Goal: Task Accomplishment & Management: Manage account settings

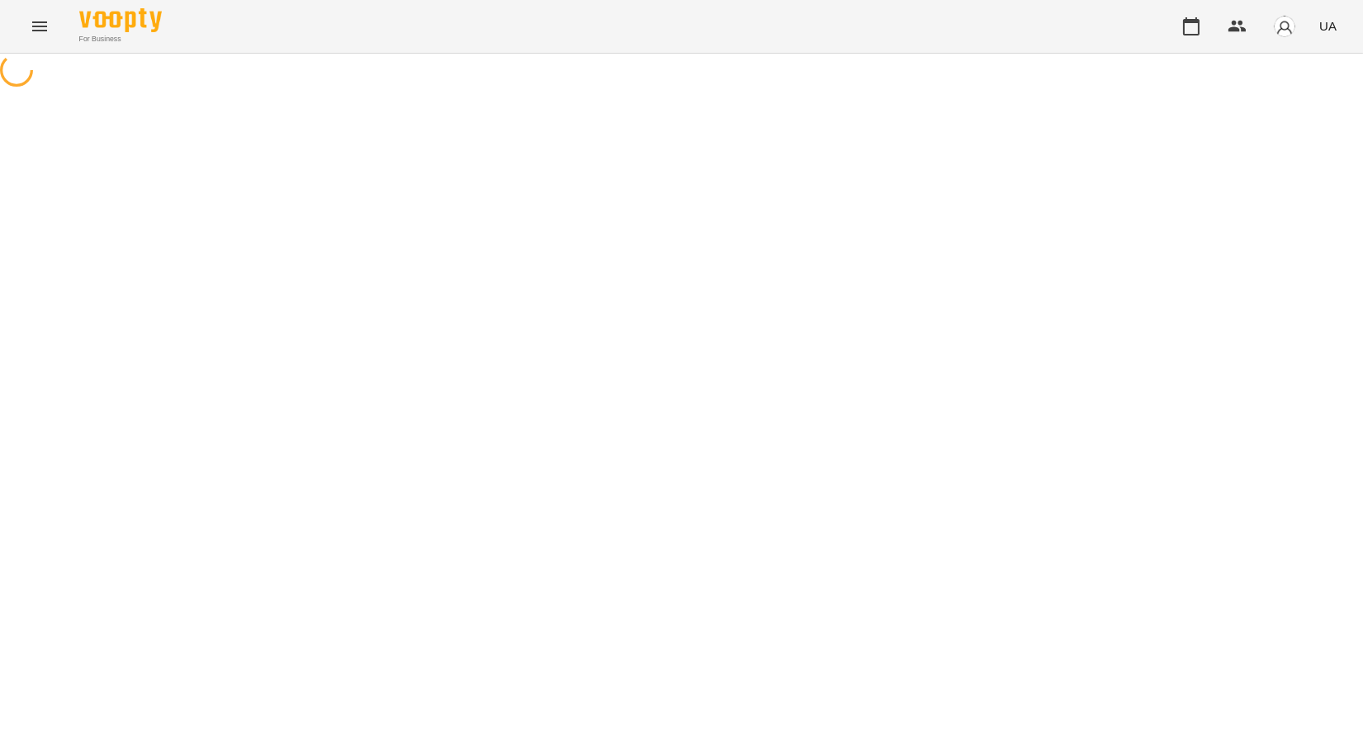
click at [37, 21] on icon "Menu" at bounding box center [39, 26] width 15 height 10
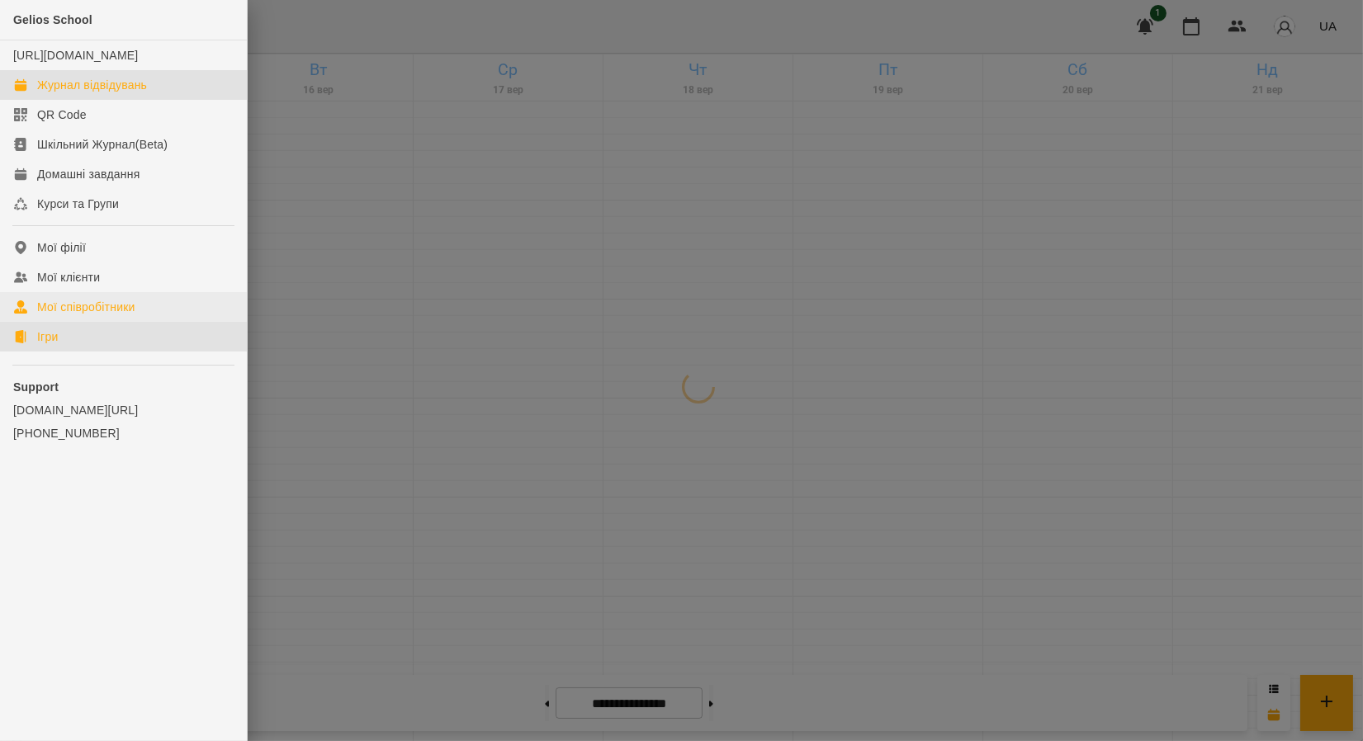
click at [78, 352] on link "Ігри" at bounding box center [123, 337] width 247 height 30
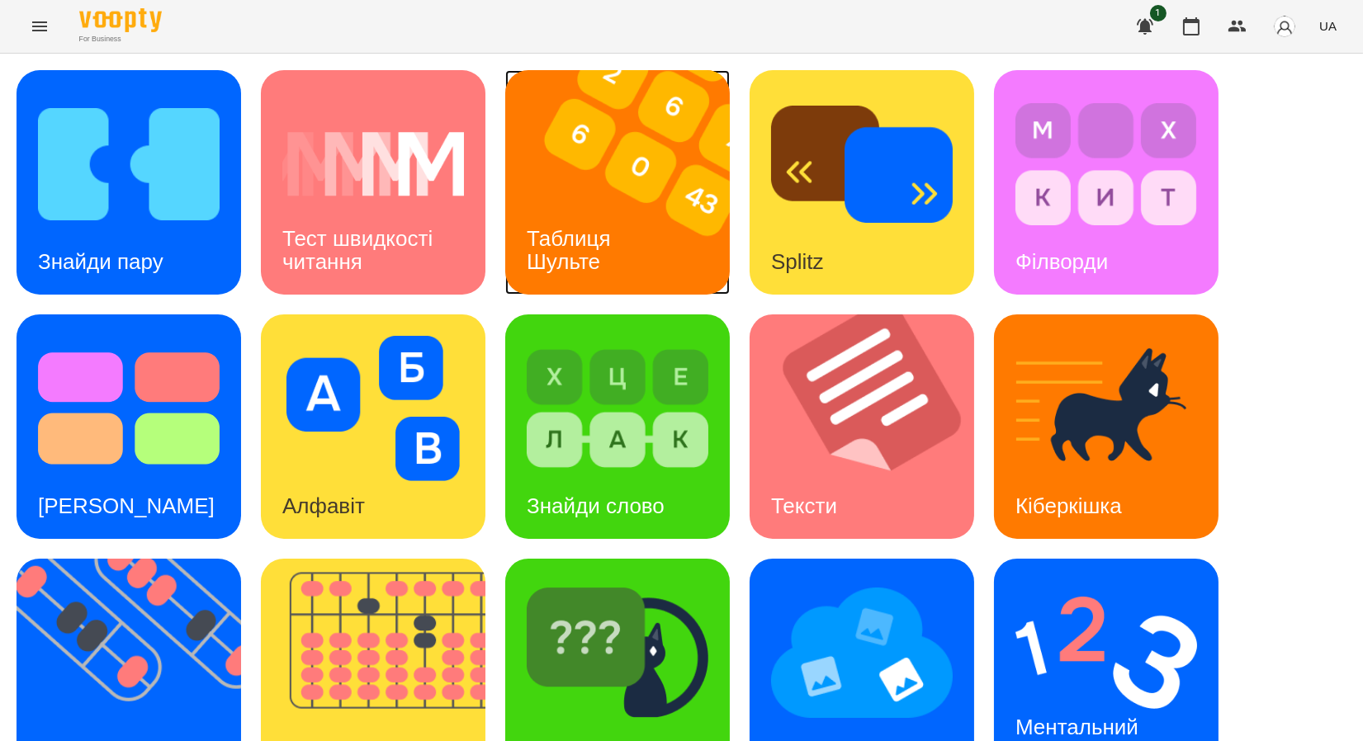
click at [602, 219] on div "Таблиця Шульте" at bounding box center [571, 250] width 133 height 88
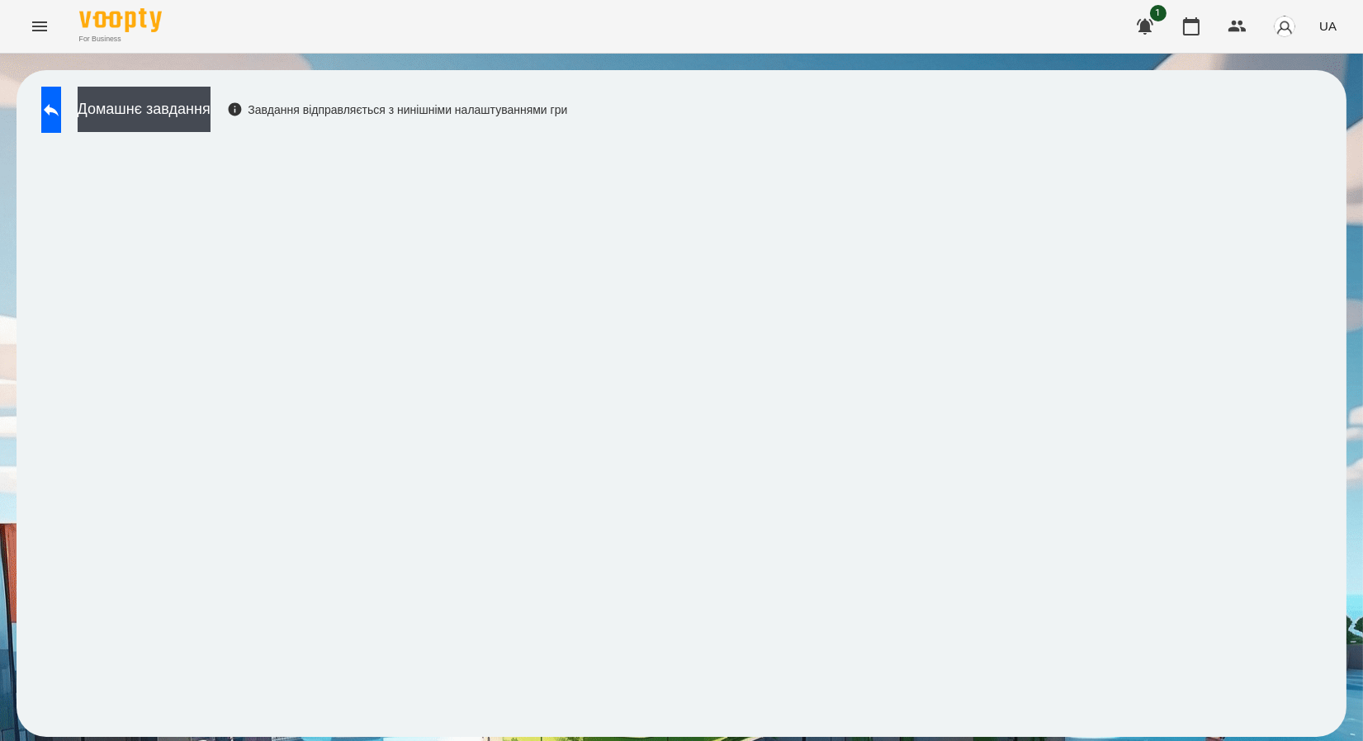
drag, startPoint x: 1327, startPoint y: 545, endPoint x: 1343, endPoint y: 561, distance: 22.8
click at [1362, 576] on html "For Business 1 UA Домашнє завдання Завдання відправляється з нинішніми налаштув…" at bounding box center [681, 377] width 1363 height 754
click at [61, 108] on icon at bounding box center [51, 110] width 20 height 20
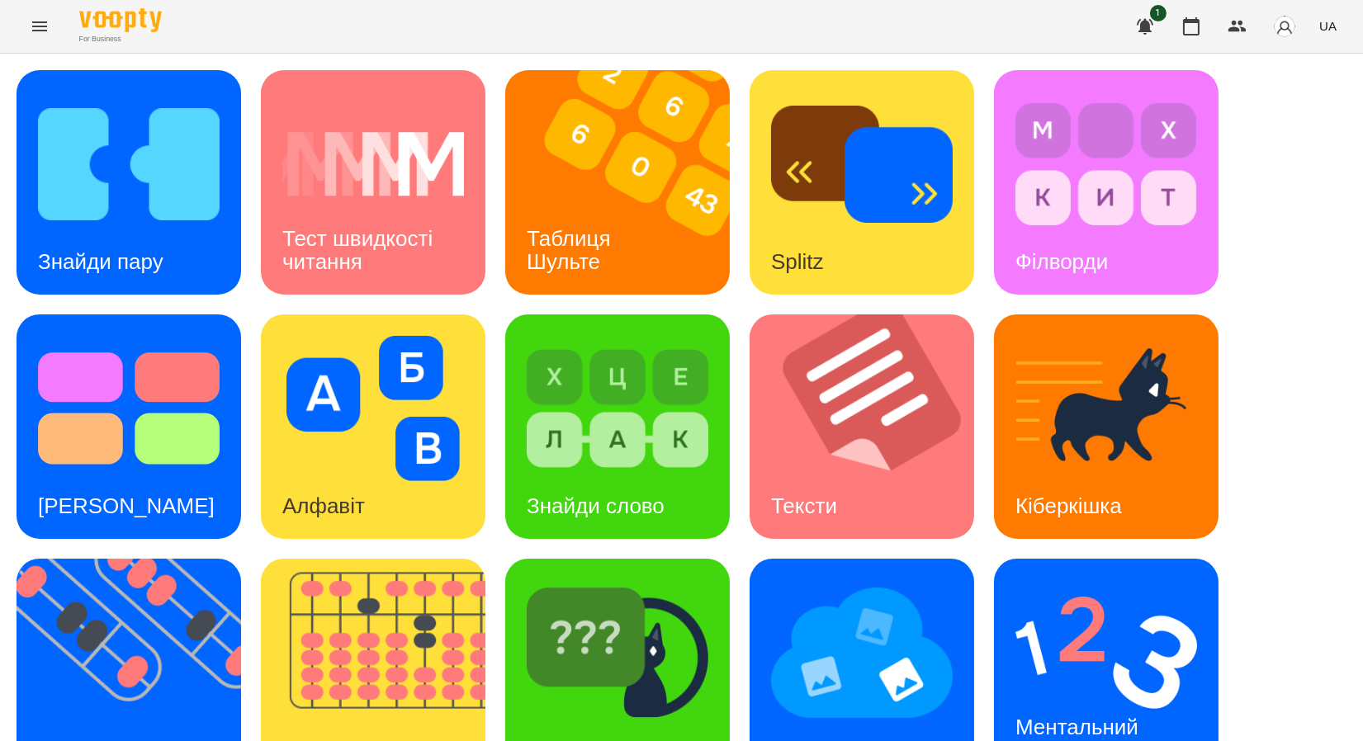
scroll to position [303, 0]
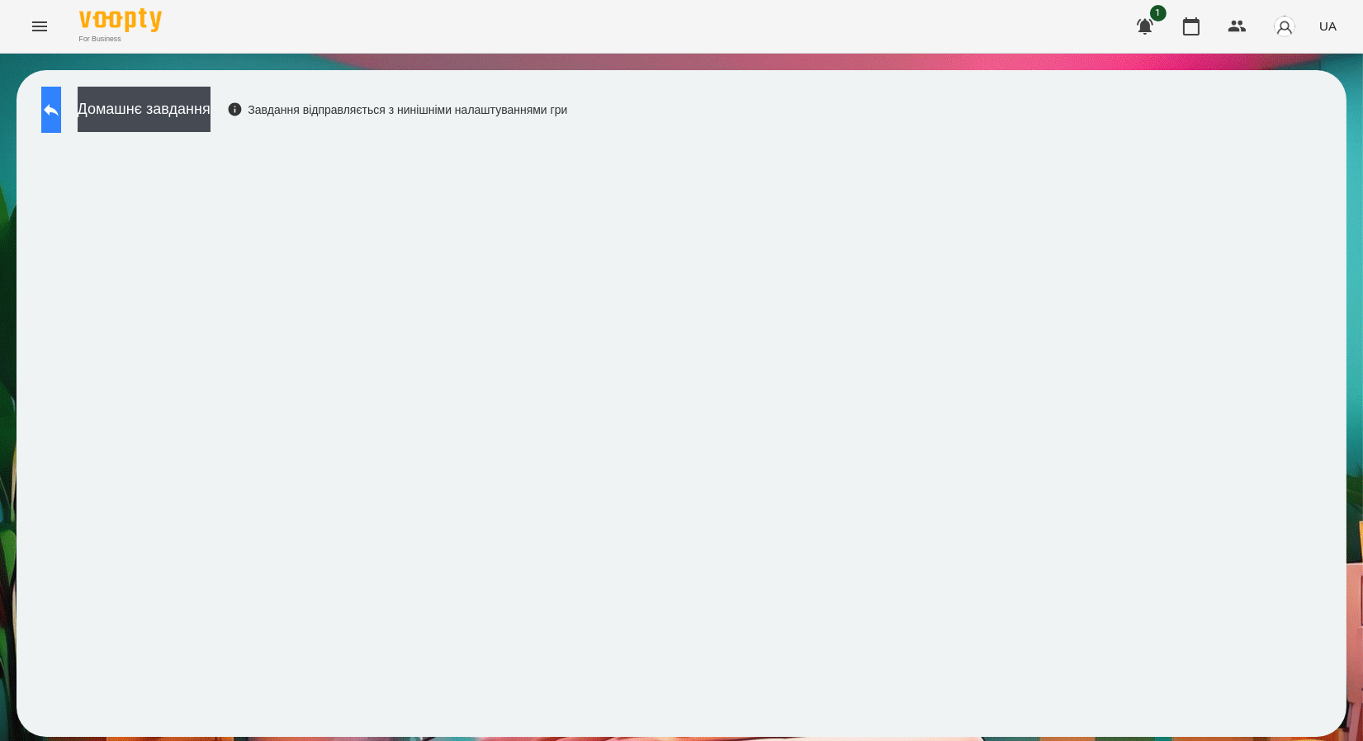
click at [49, 116] on button at bounding box center [51, 110] width 20 height 46
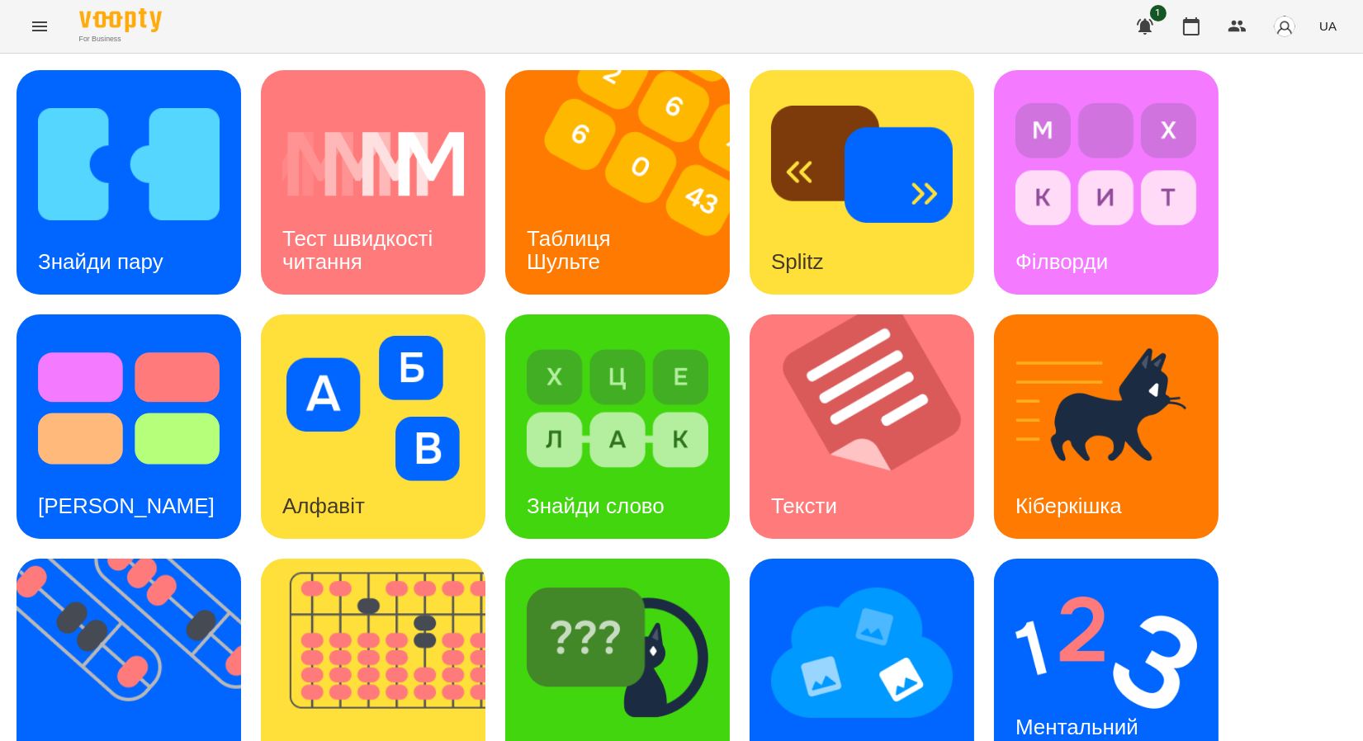
scroll to position [303, 0]
click at [44, 26] on icon "Menu" at bounding box center [39, 26] width 15 height 10
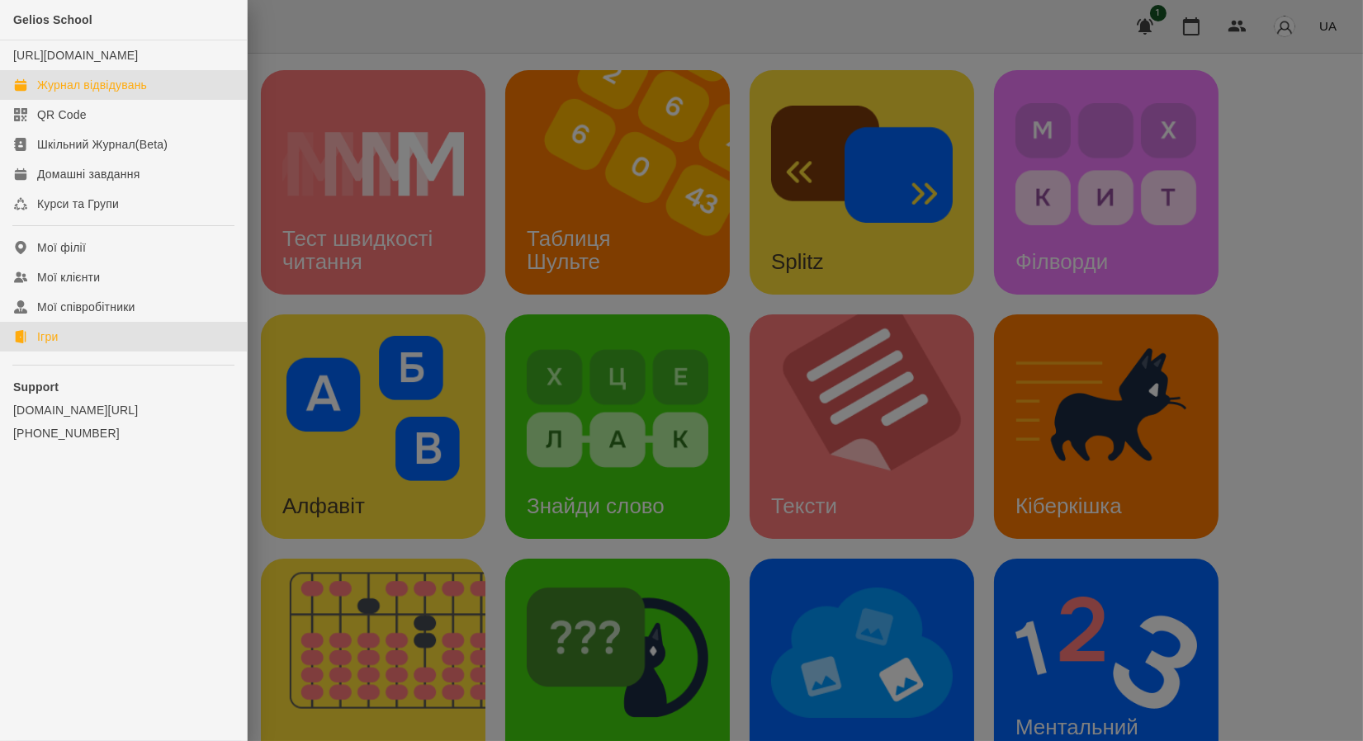
click at [136, 93] on div "Журнал відвідувань" at bounding box center [92, 85] width 110 height 17
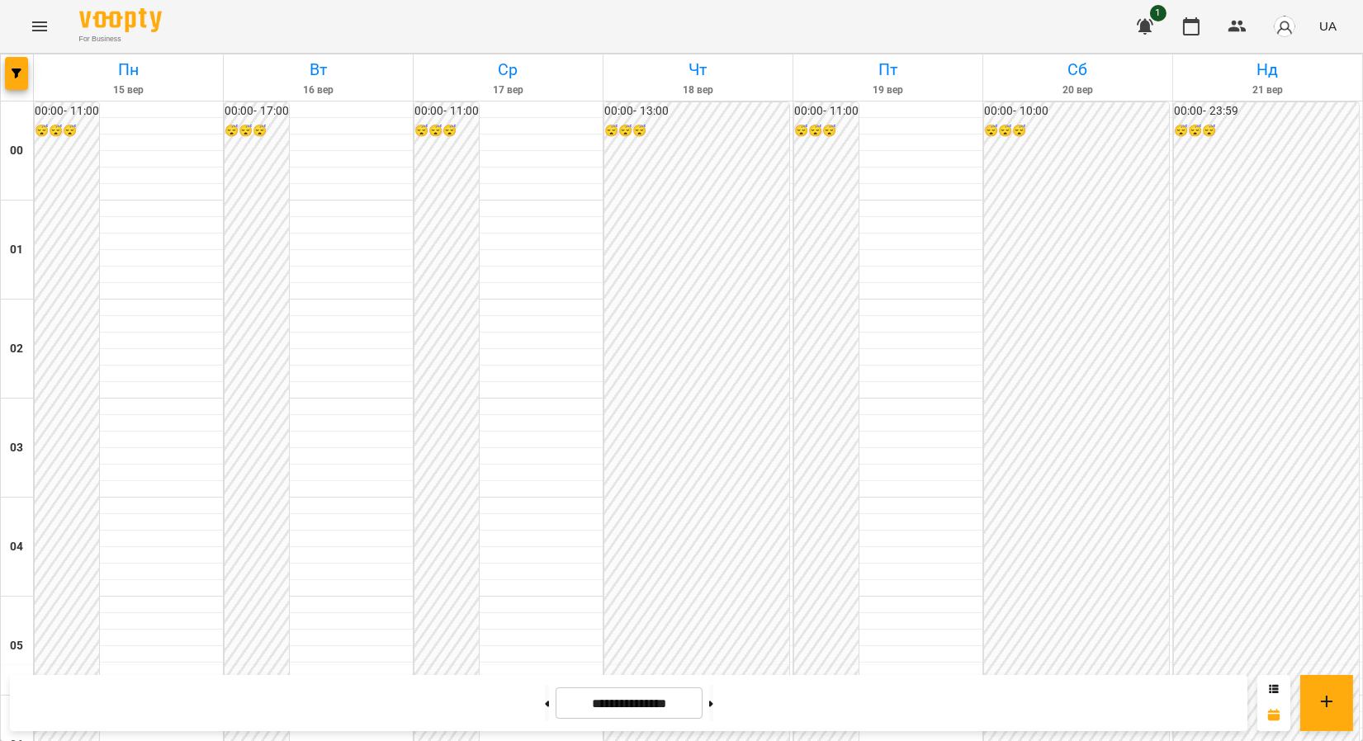
scroll to position [917, 0]
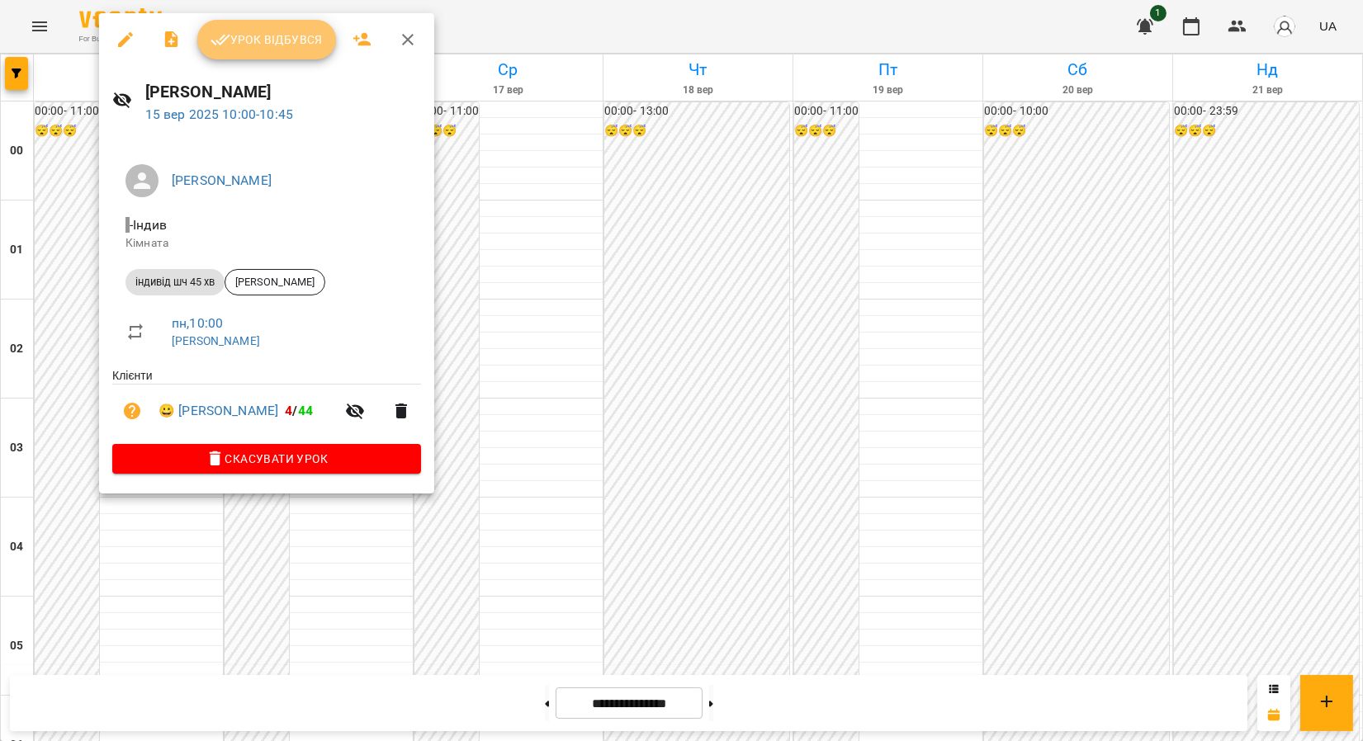
click at [269, 47] on span "Урок відбувся" at bounding box center [267, 40] width 112 height 20
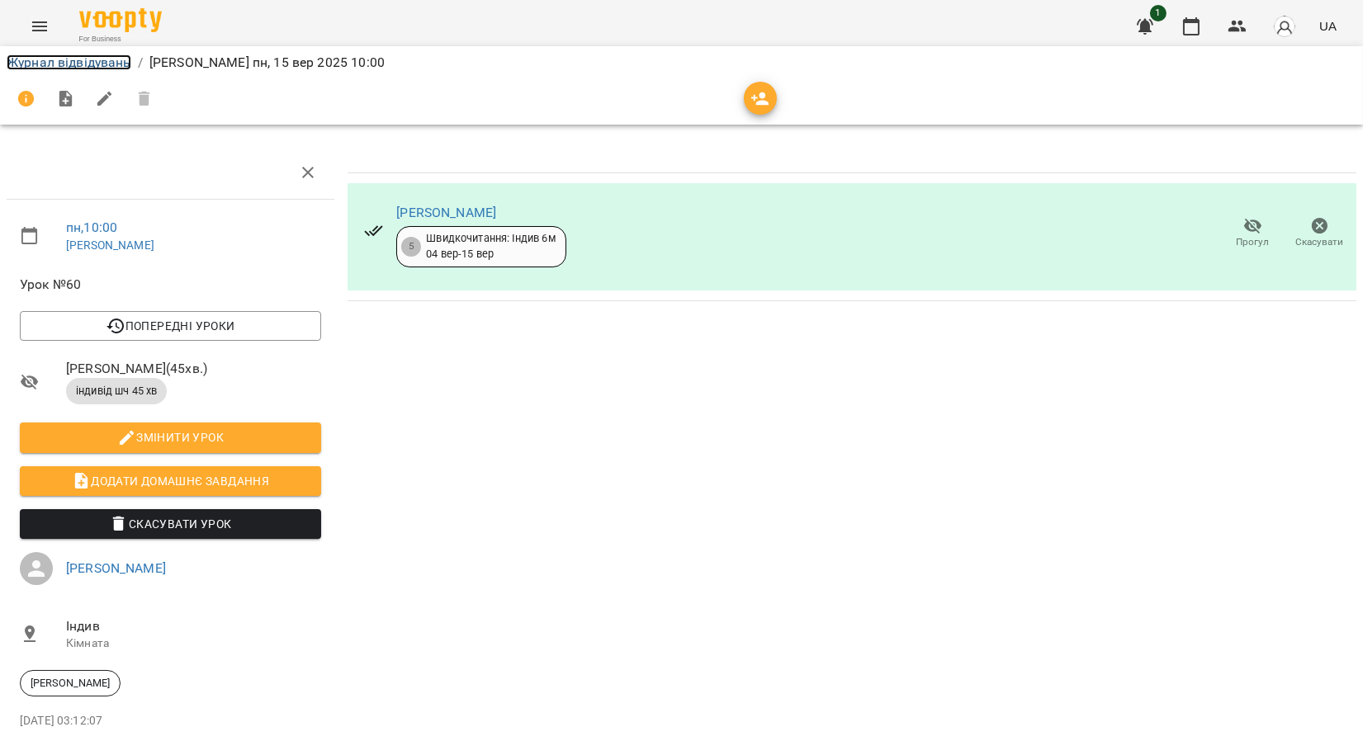
click at [68, 61] on link "Журнал відвідувань" at bounding box center [69, 62] width 125 height 16
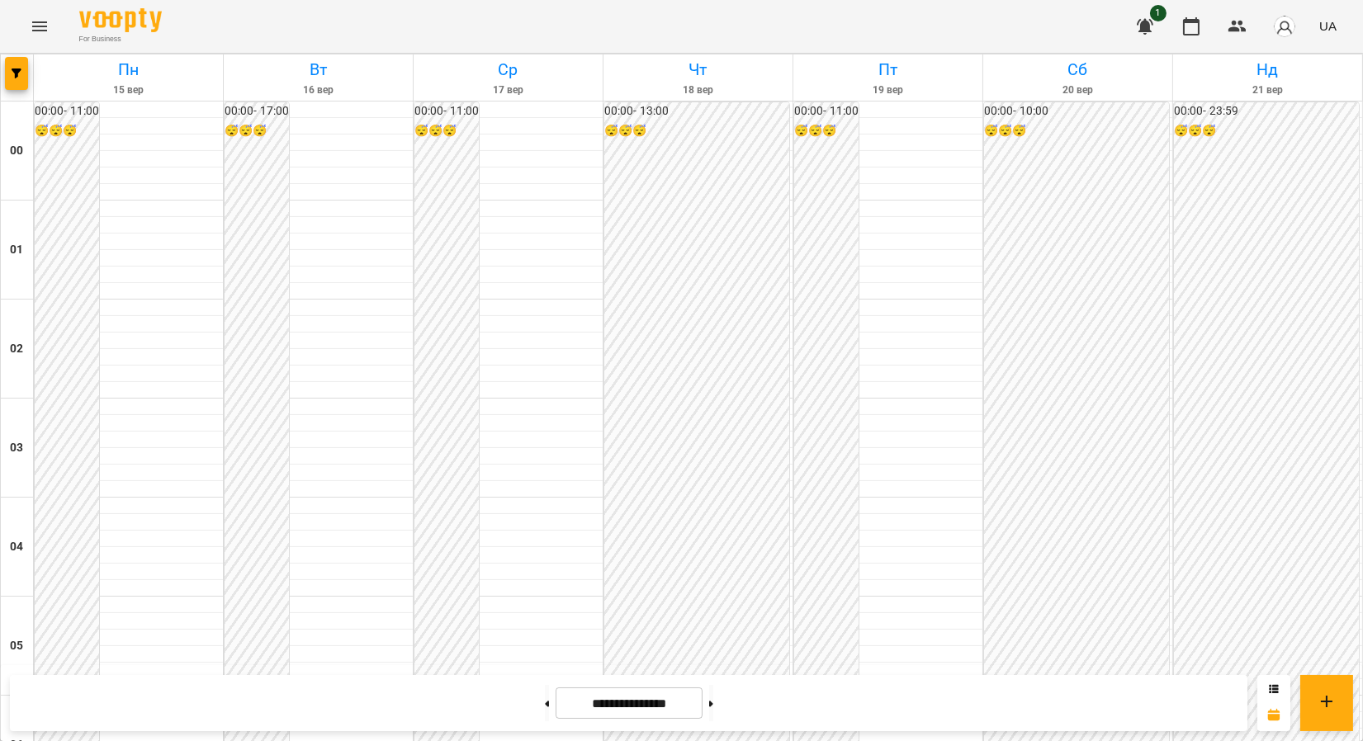
scroll to position [917, 0]
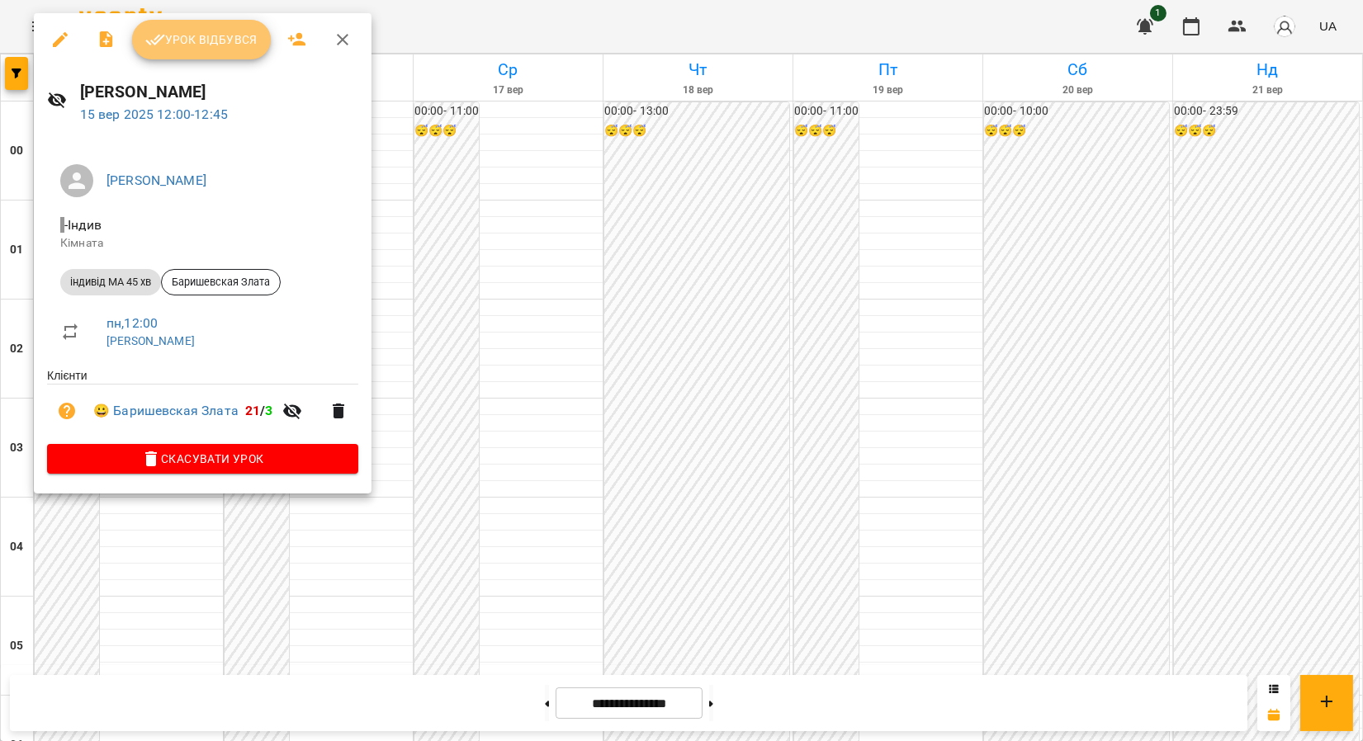
click at [224, 47] on span "Урок відбувся" at bounding box center [201, 40] width 112 height 20
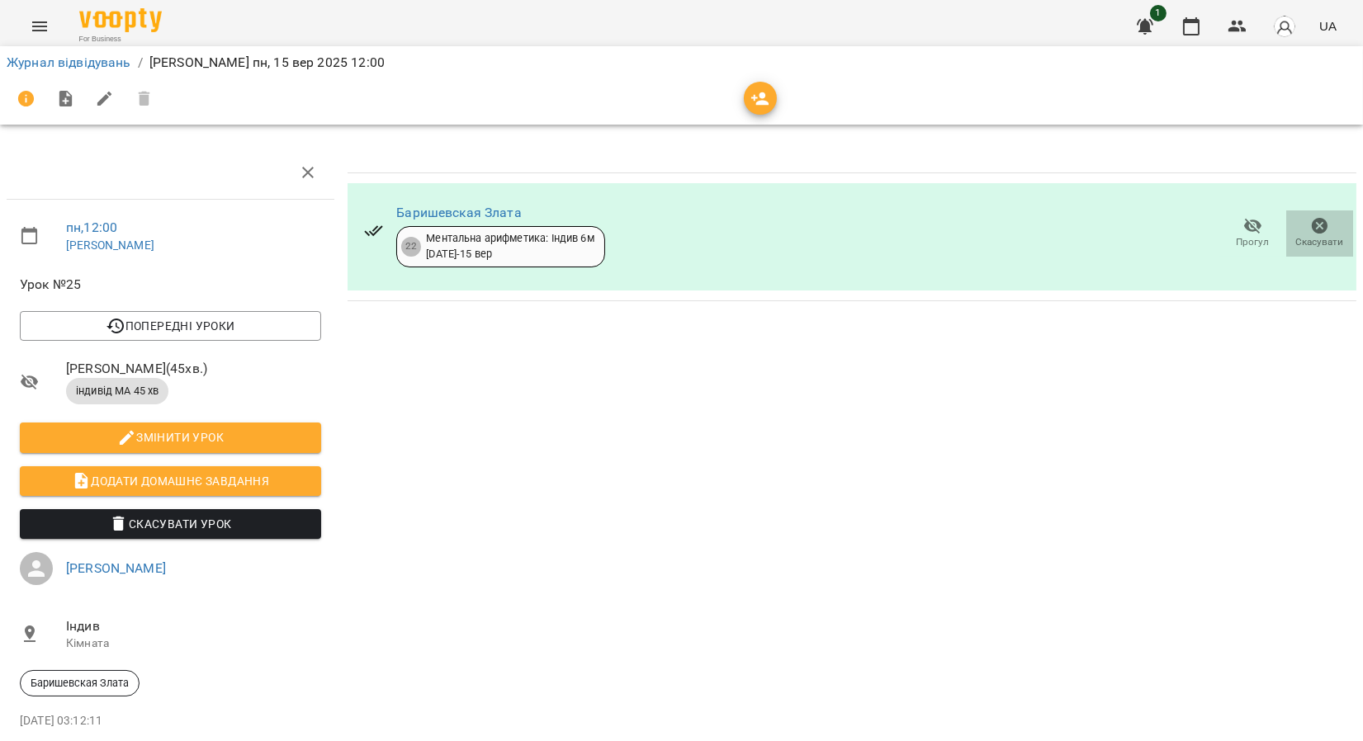
click at [1314, 231] on icon "button" at bounding box center [1320, 226] width 20 height 20
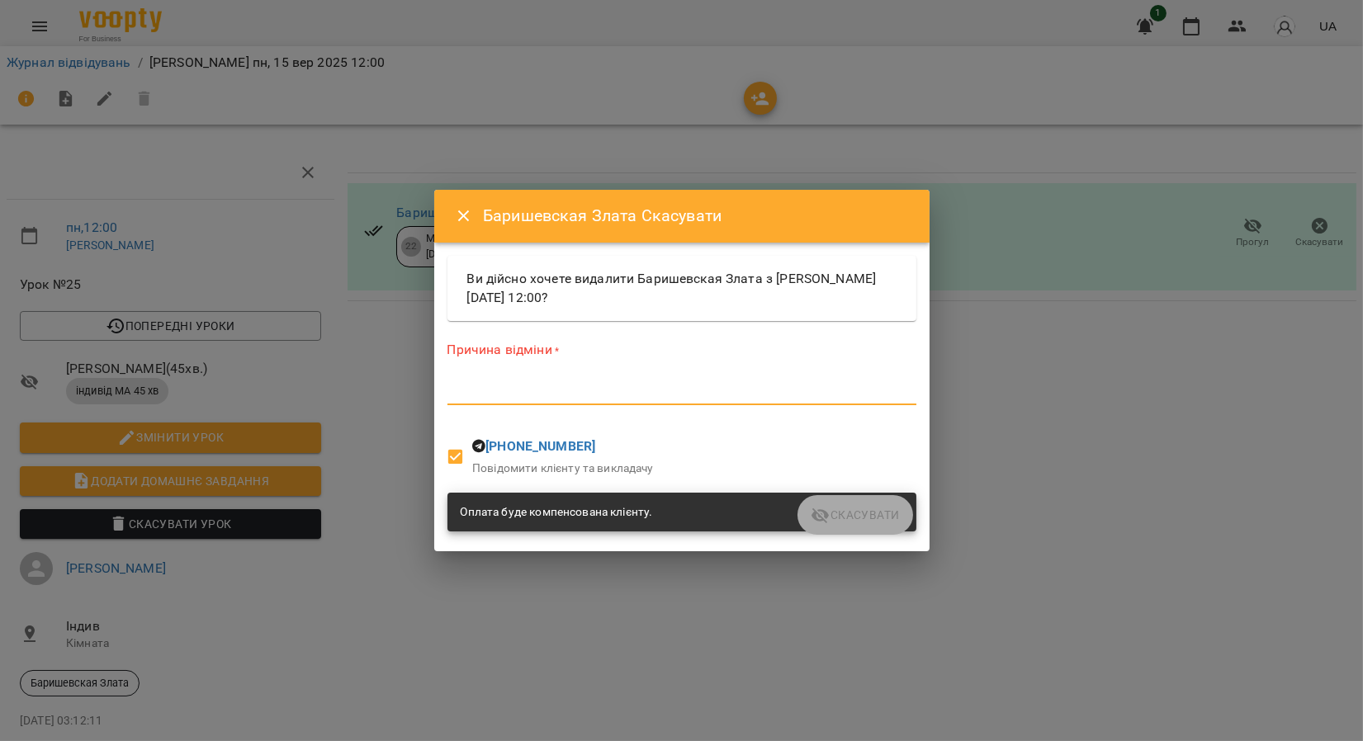
click at [540, 396] on textarea at bounding box center [681, 392] width 469 height 16
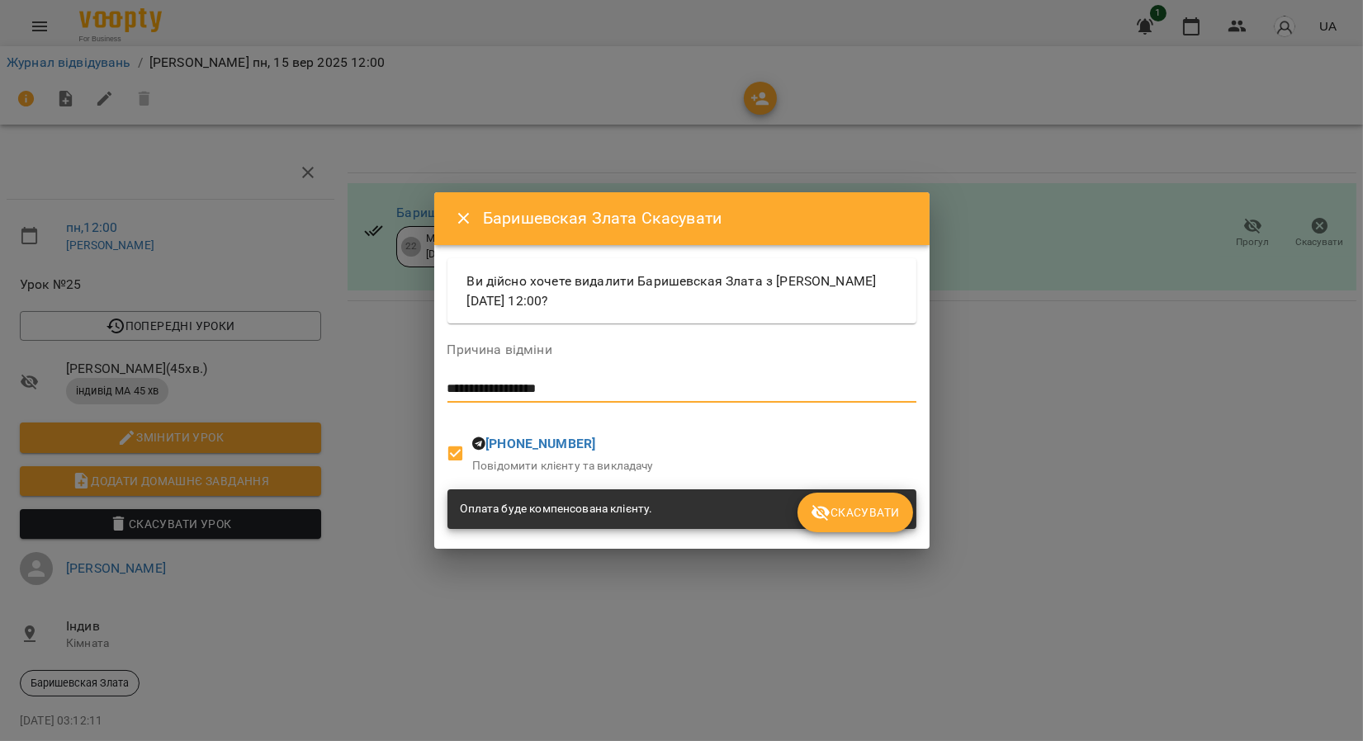
type textarea "**********"
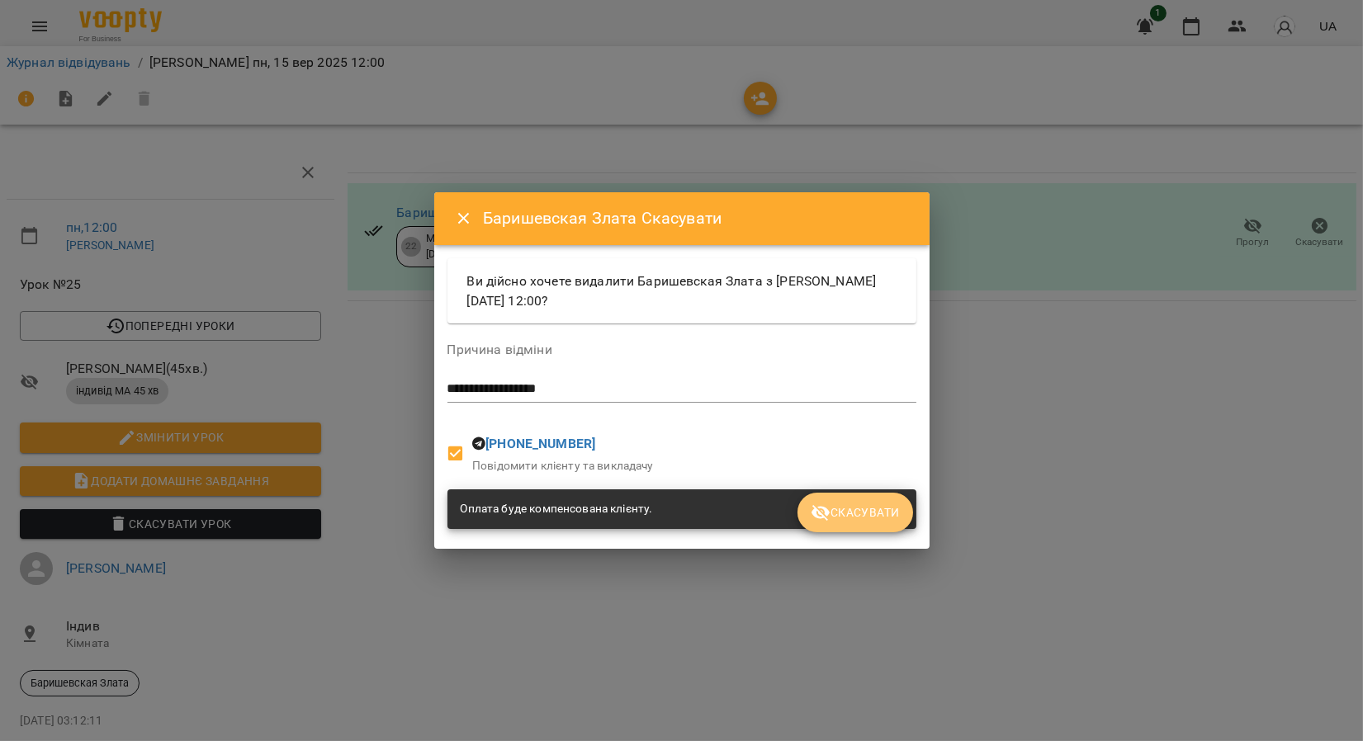
click at [854, 515] on span "Скасувати" at bounding box center [855, 513] width 88 height 20
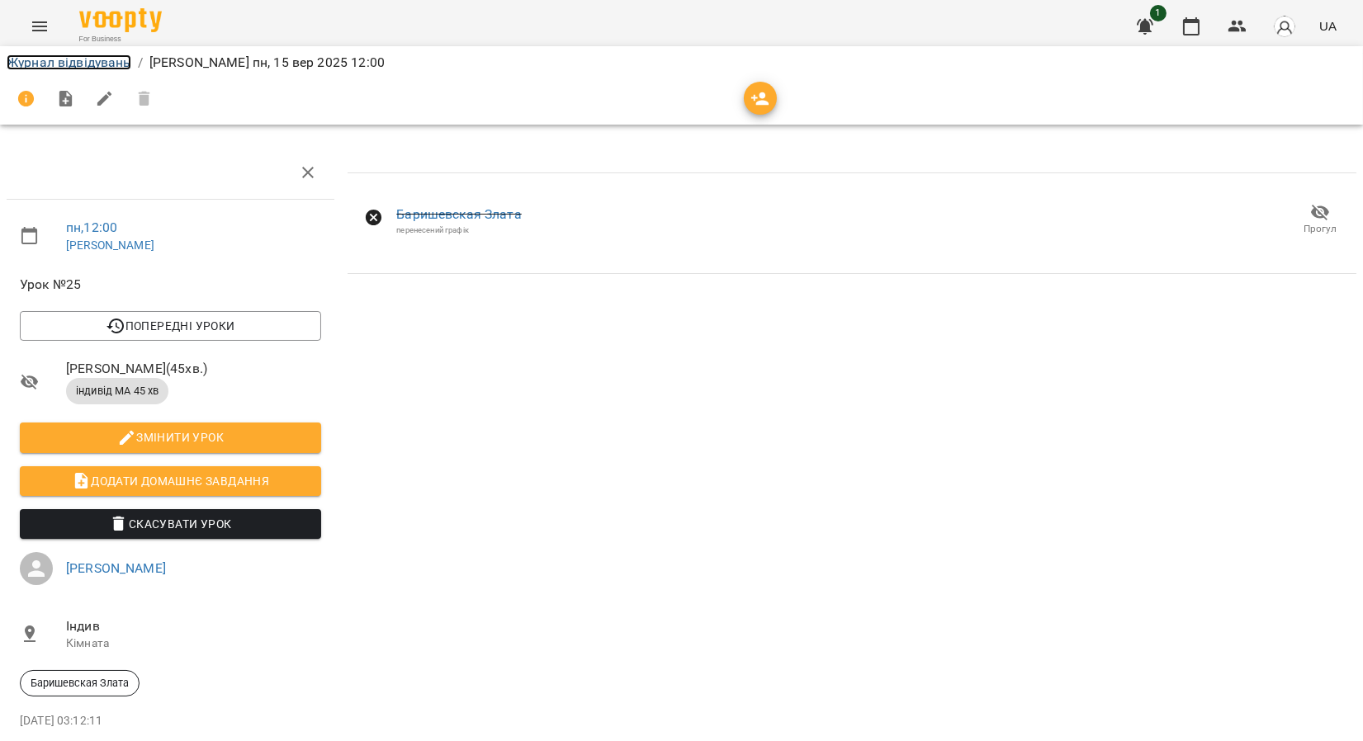
drag, startPoint x: 46, startPoint y: 58, endPoint x: 41, endPoint y: 45, distance: 13.3
click at [46, 58] on link "Журнал відвідувань" at bounding box center [69, 62] width 125 height 16
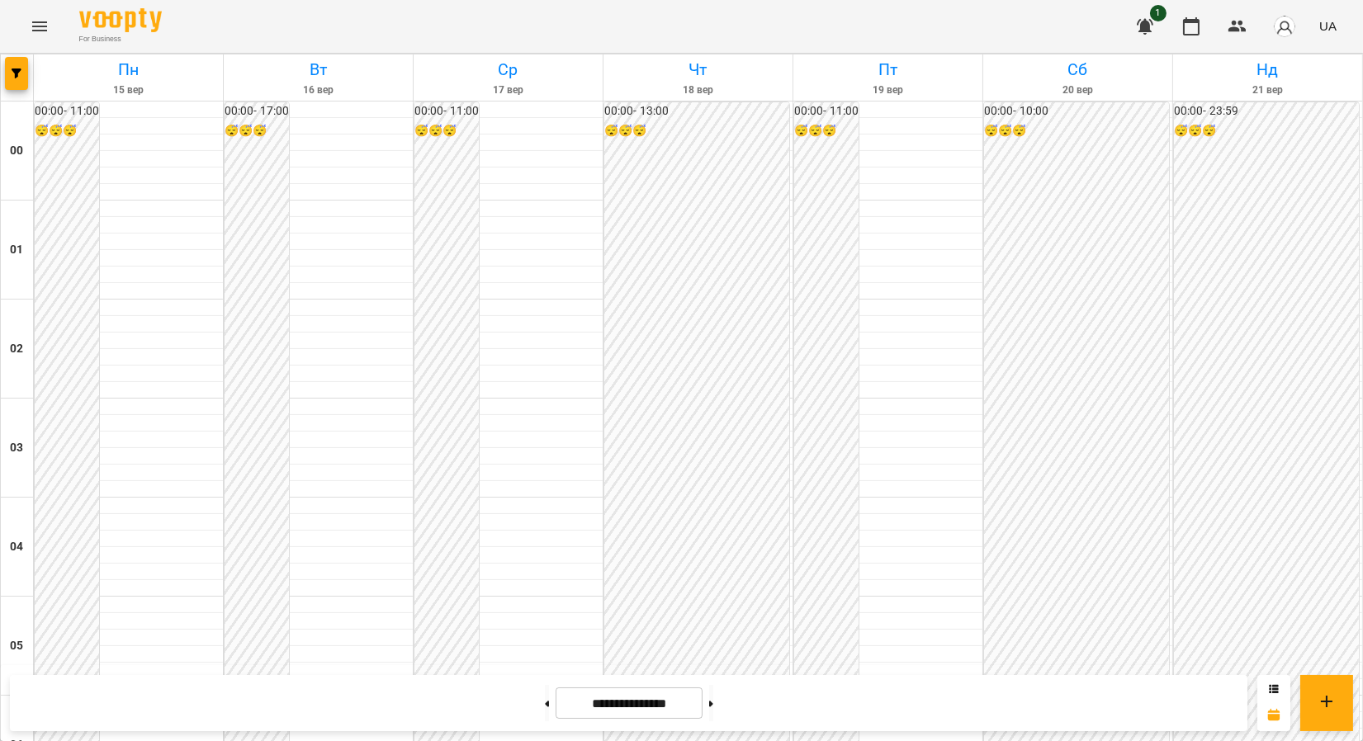
scroll to position [1192, 0]
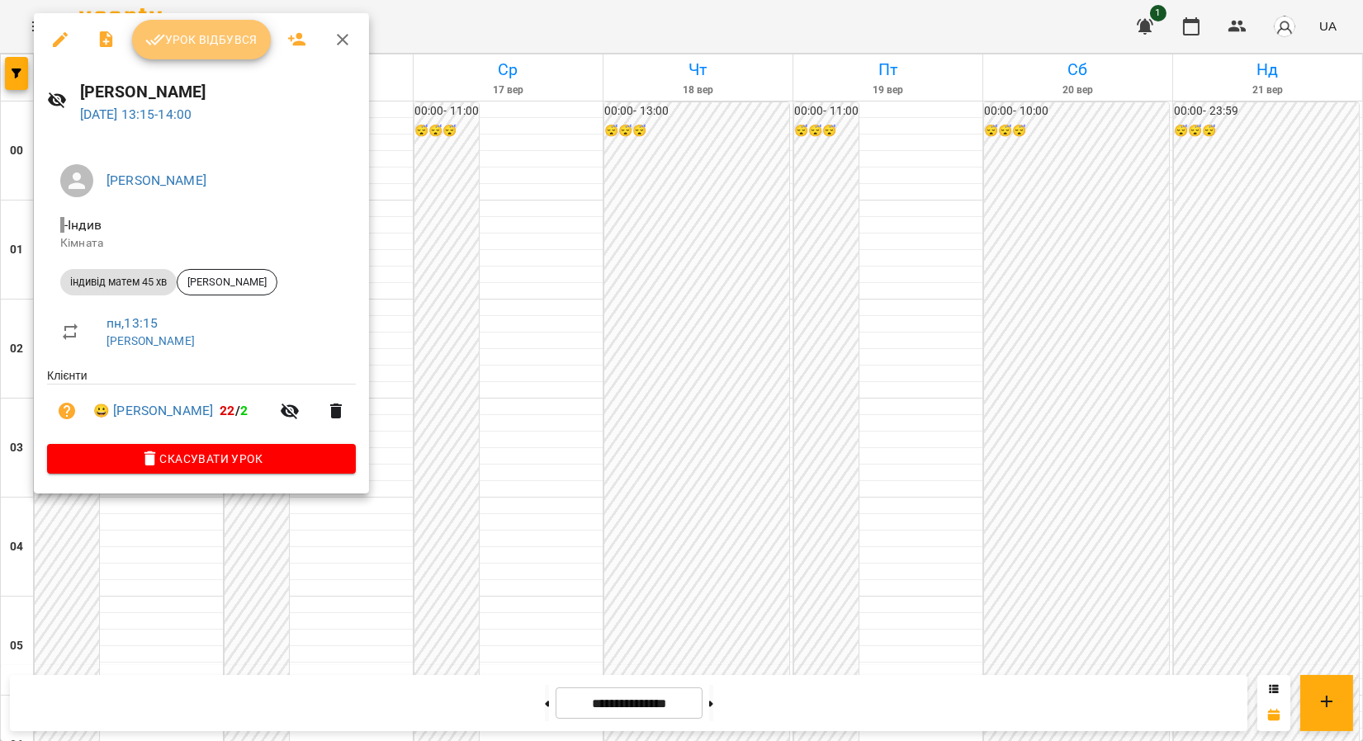
click at [210, 45] on span "Урок відбувся" at bounding box center [201, 40] width 112 height 20
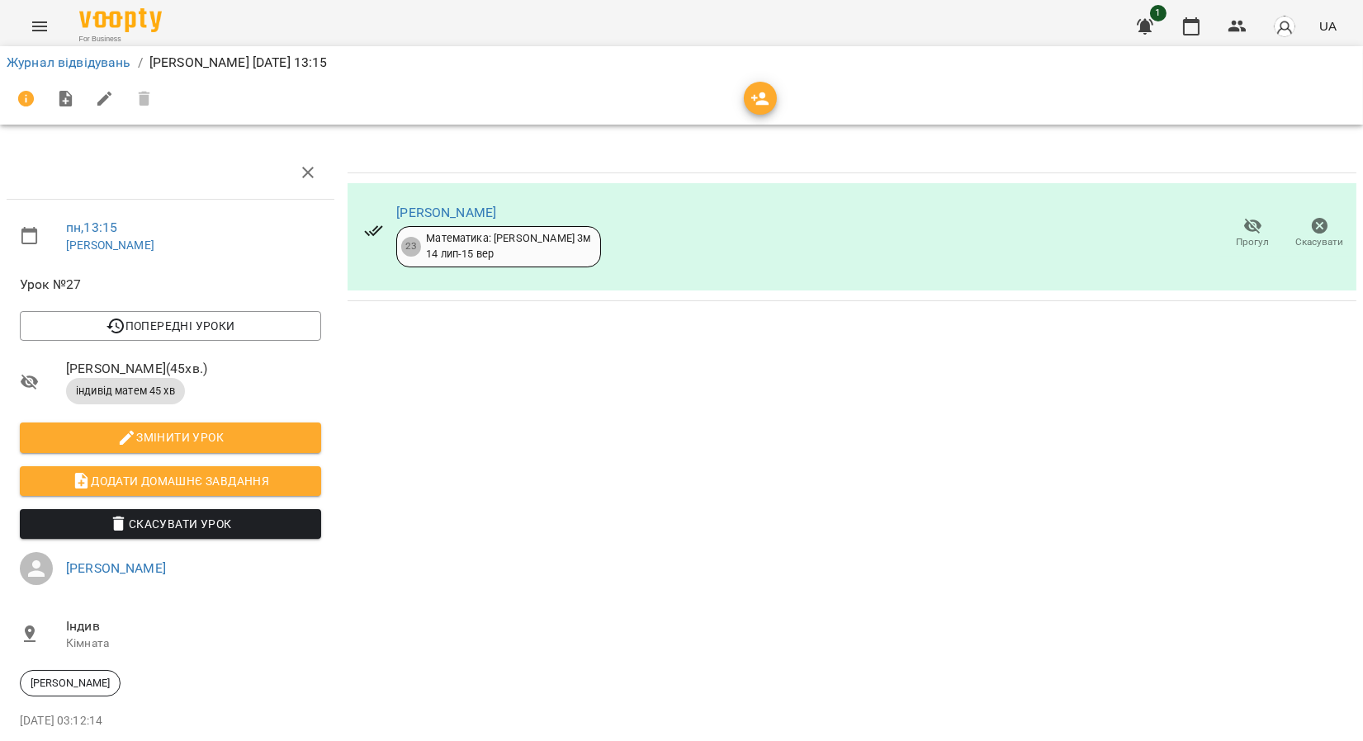
click at [97, 50] on div "Журнал відвідувань / [PERSON_NAME] [DATE] 13:15" at bounding box center [681, 63] width 1356 height 26
click at [97, 60] on link "Журнал відвідувань" at bounding box center [69, 62] width 125 height 16
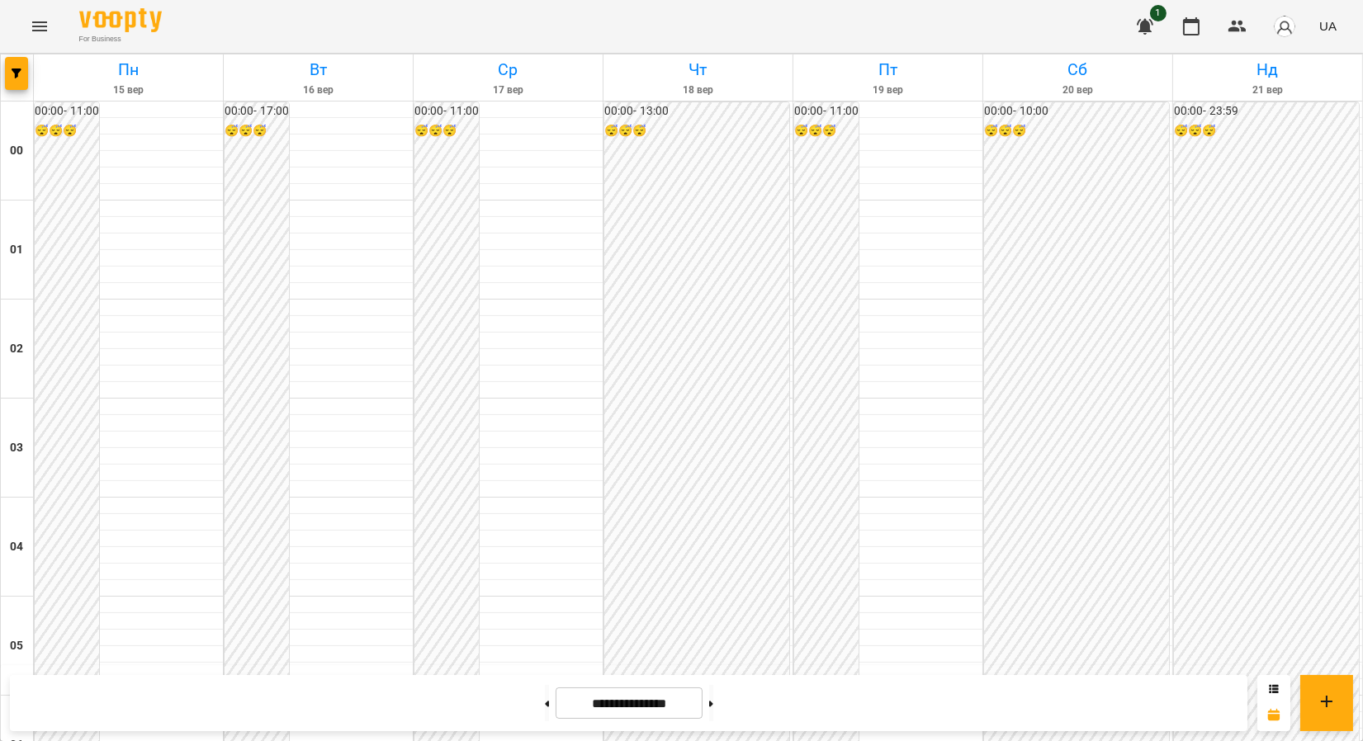
scroll to position [1170, 0]
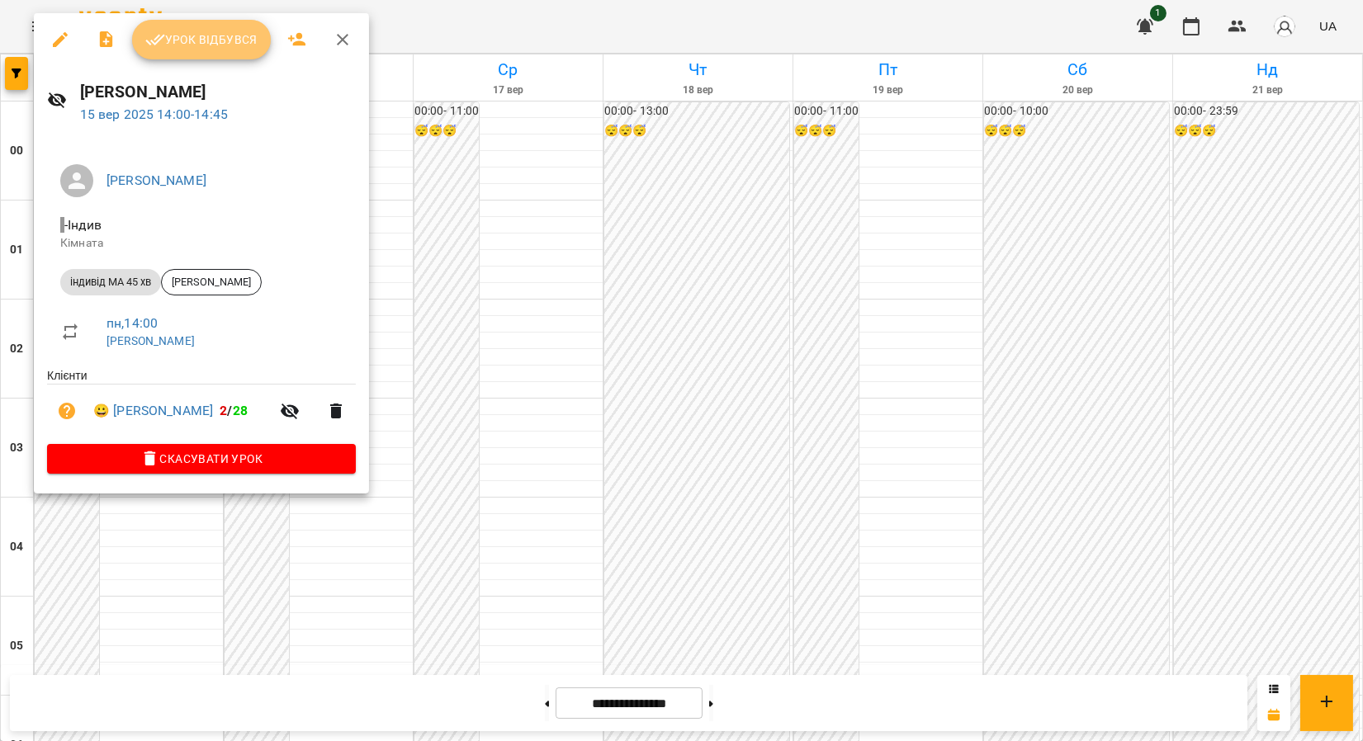
click at [187, 42] on span "Урок відбувся" at bounding box center [201, 40] width 112 height 20
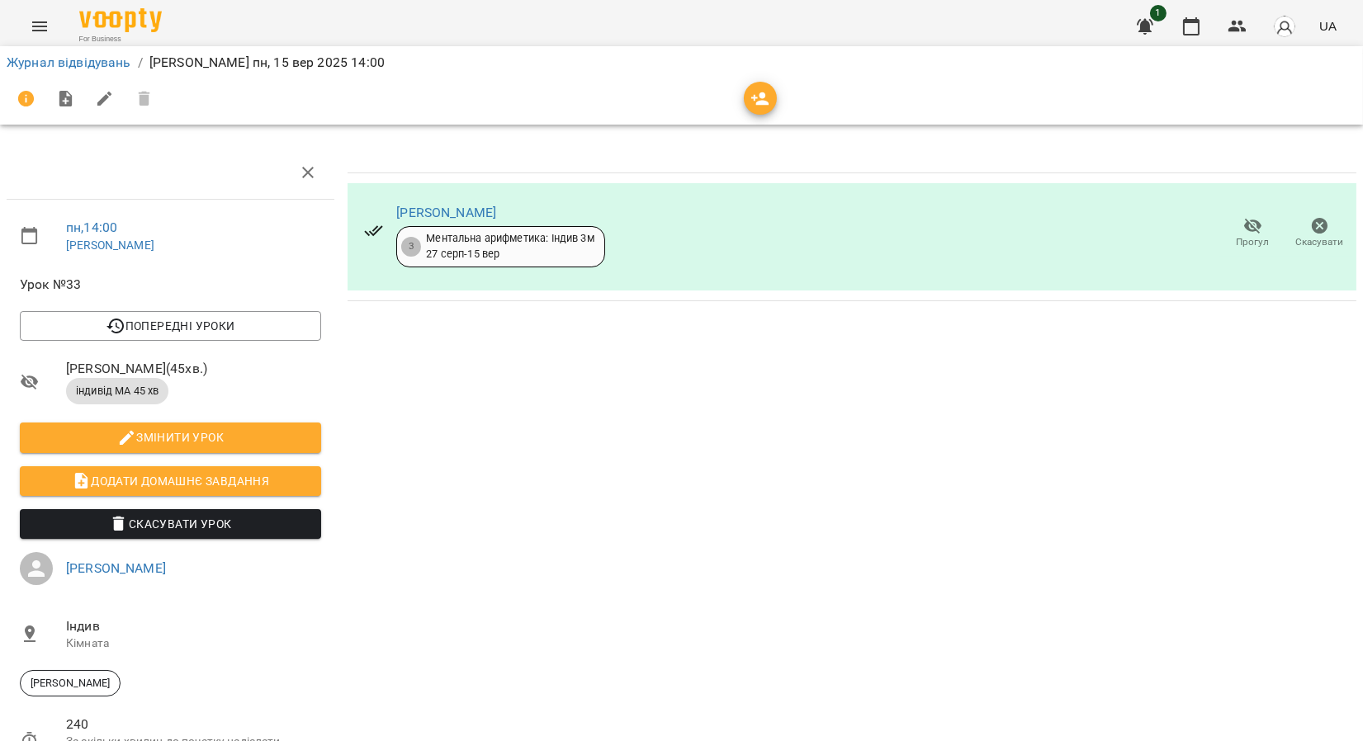
click at [41, 19] on icon "Menu" at bounding box center [40, 27] width 20 height 20
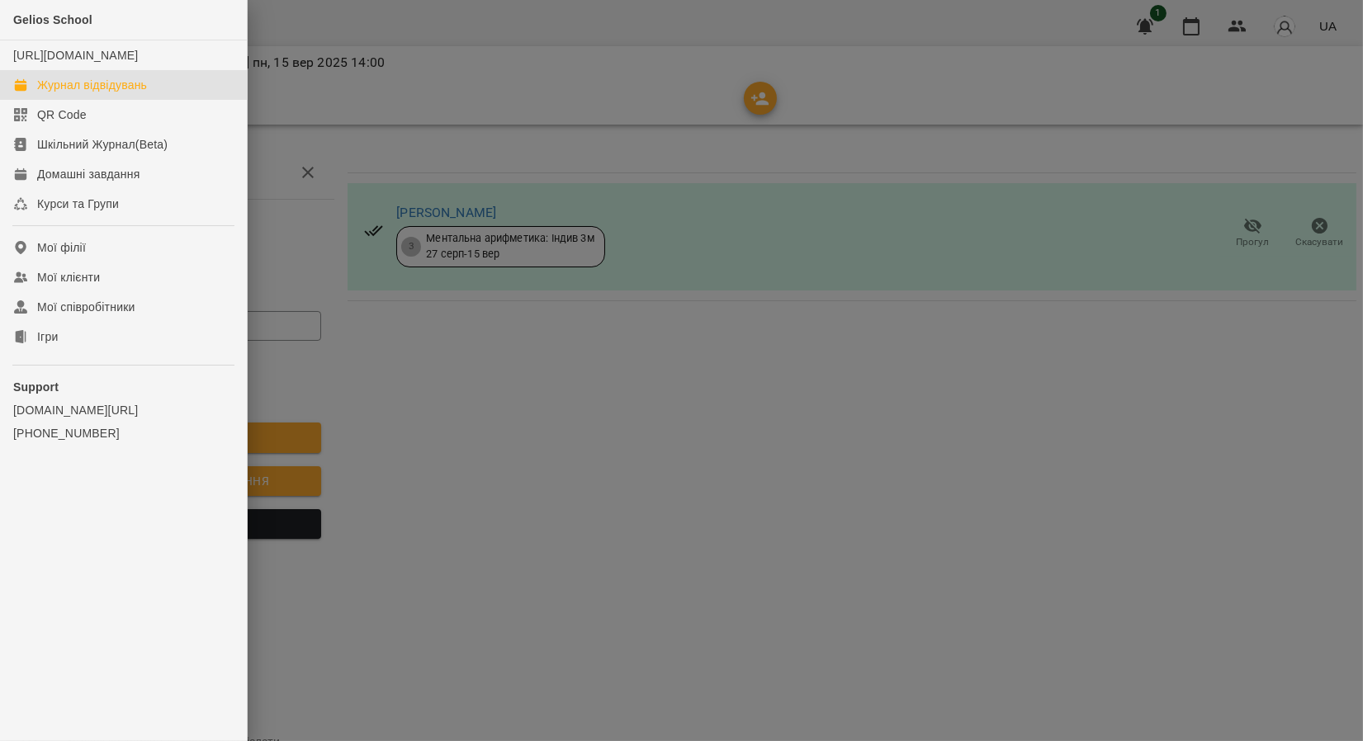
click at [64, 93] on div "Журнал відвідувань" at bounding box center [92, 85] width 110 height 17
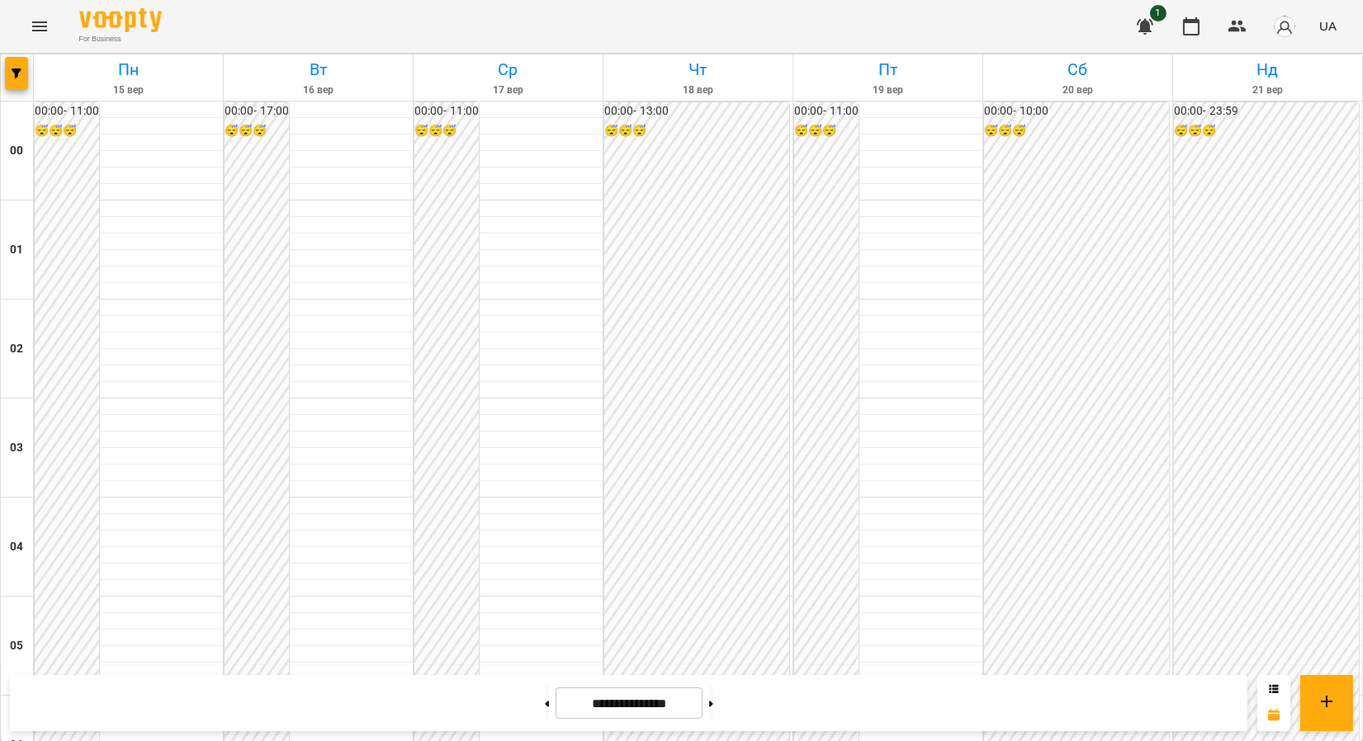
scroll to position [1353, 0]
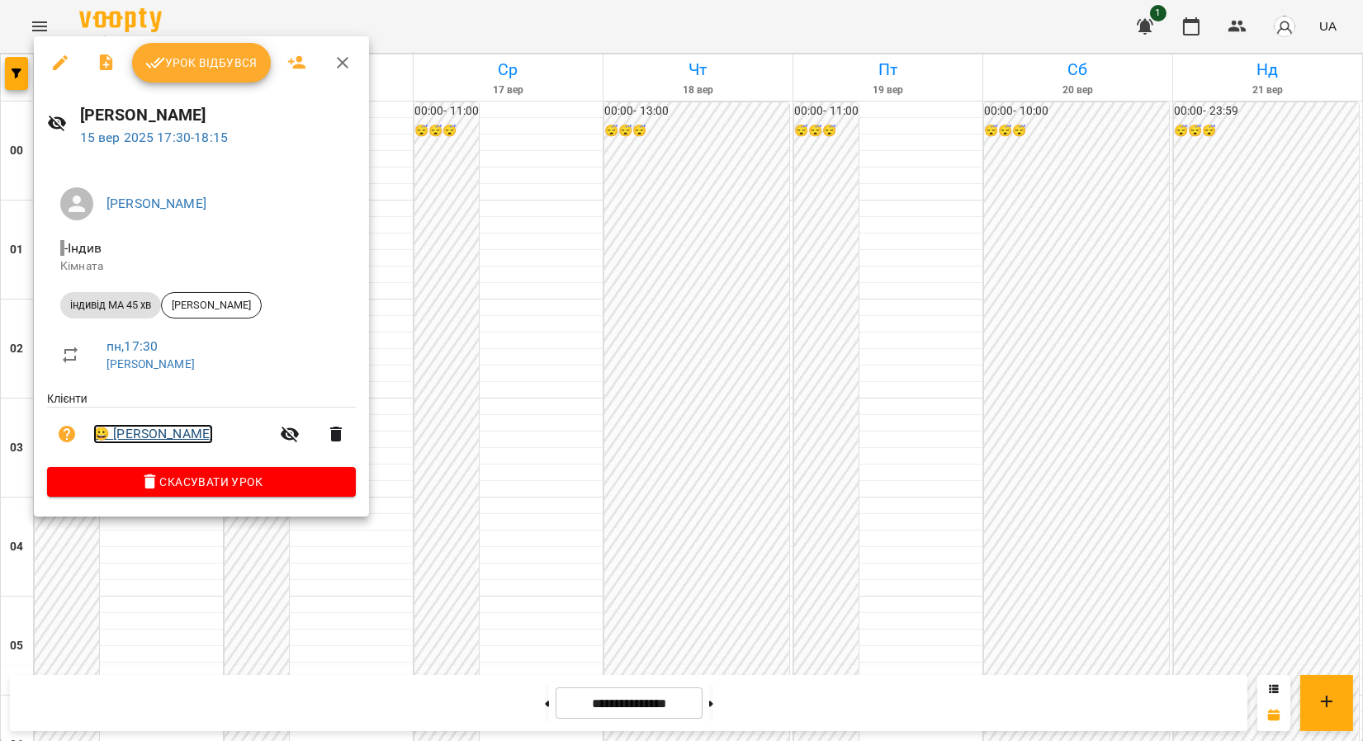
click at [171, 433] on link "😀 [PERSON_NAME]" at bounding box center [153, 434] width 120 height 20
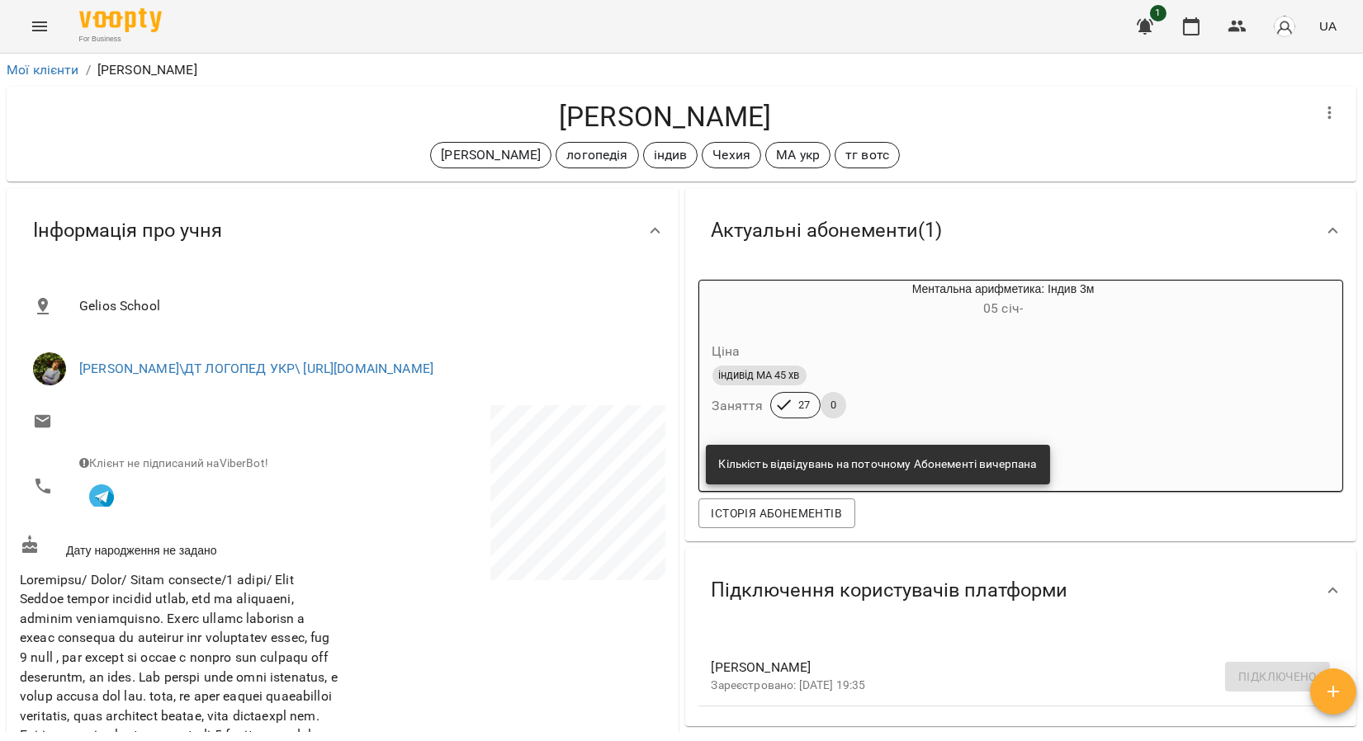
click at [42, 23] on icon "Menu" at bounding box center [40, 27] width 20 height 20
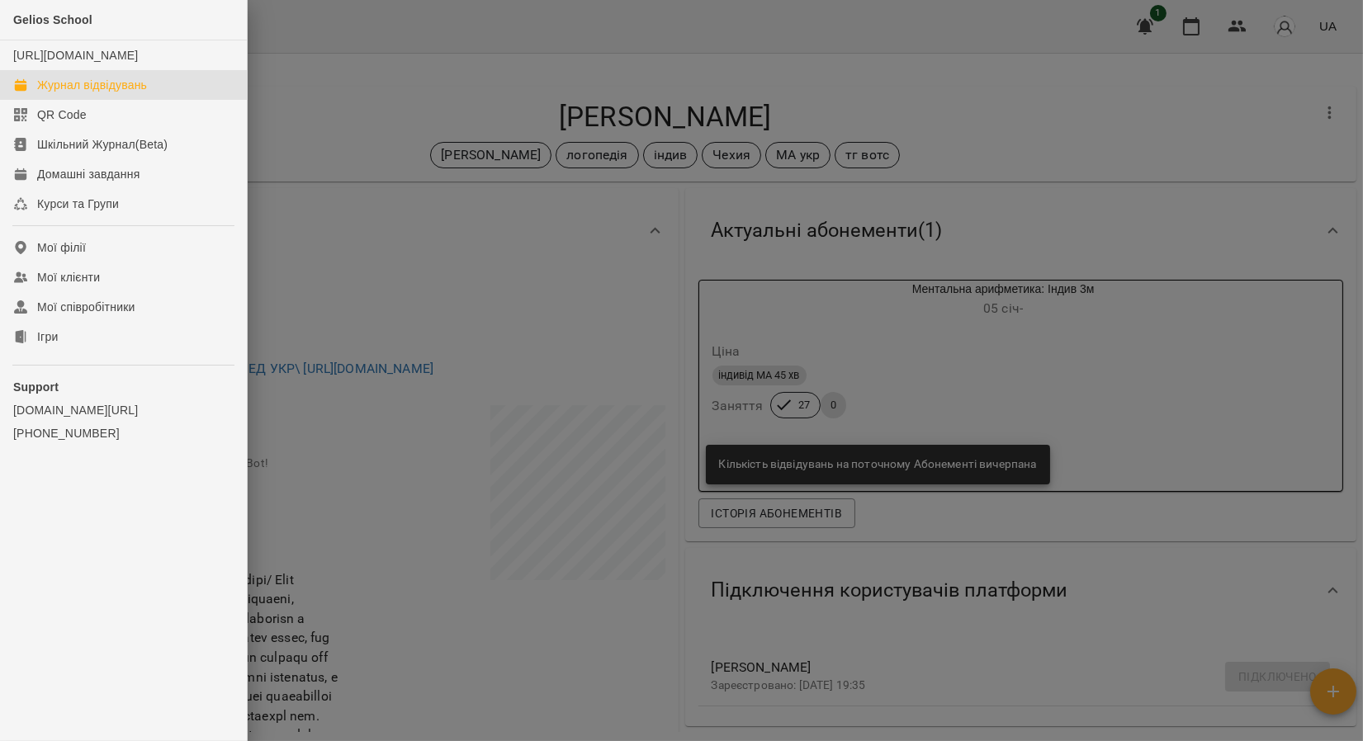
click at [121, 93] on div "Журнал відвідувань" at bounding box center [92, 85] width 110 height 17
